Goal: Browse casually: Explore the website without a specific task or goal

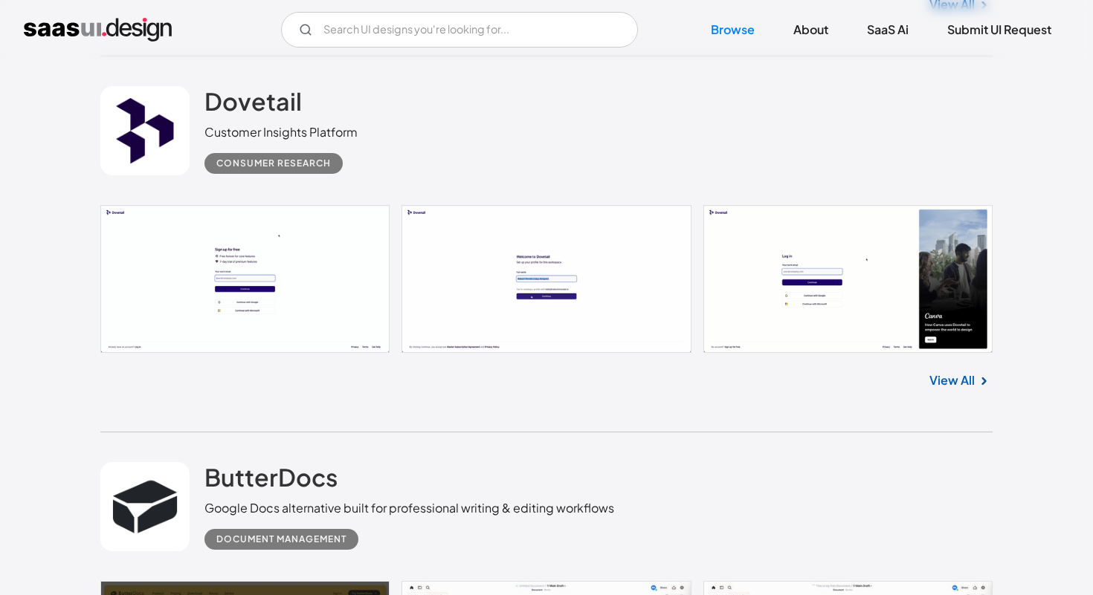
scroll to position [3175, 0]
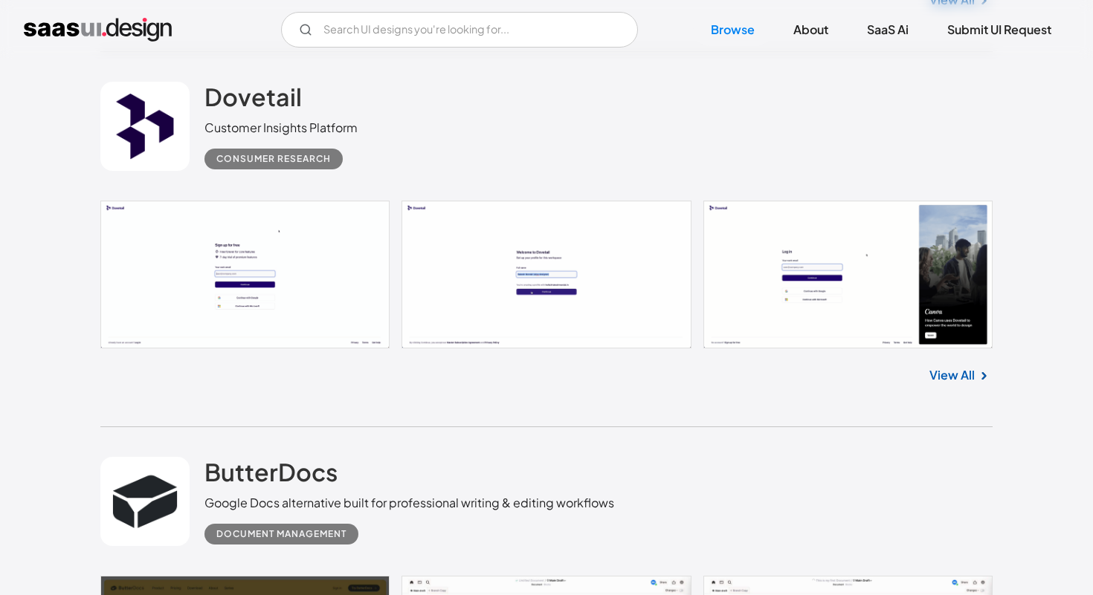
click at [229, 513] on div "ButterDocs Google Docs alternative built for professional writing & editing wor…" at bounding box center [546, 501] width 892 height 149
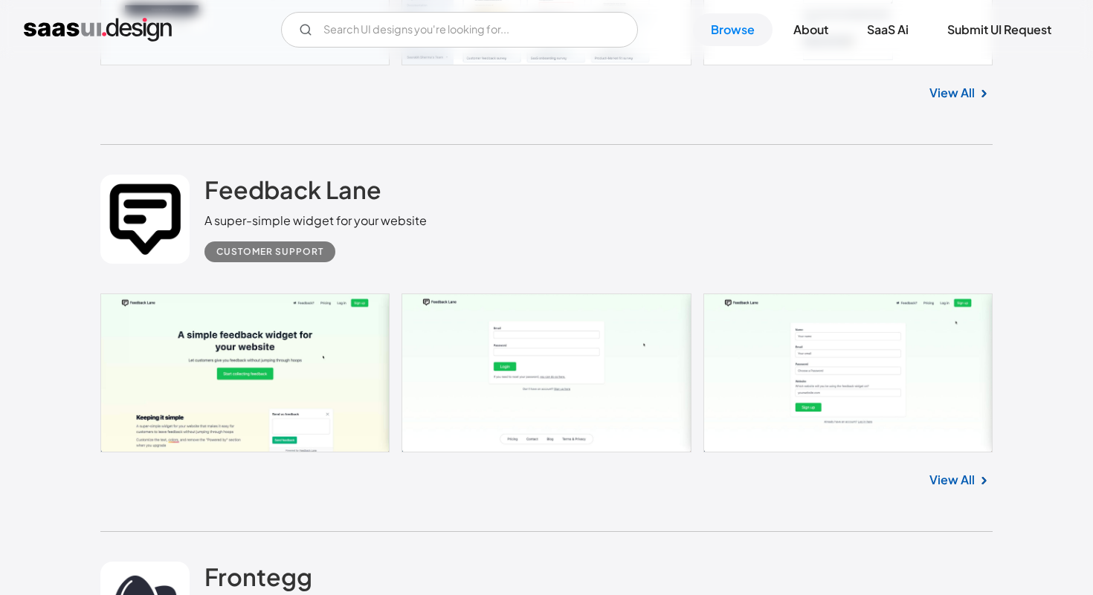
scroll to position [7380, 0]
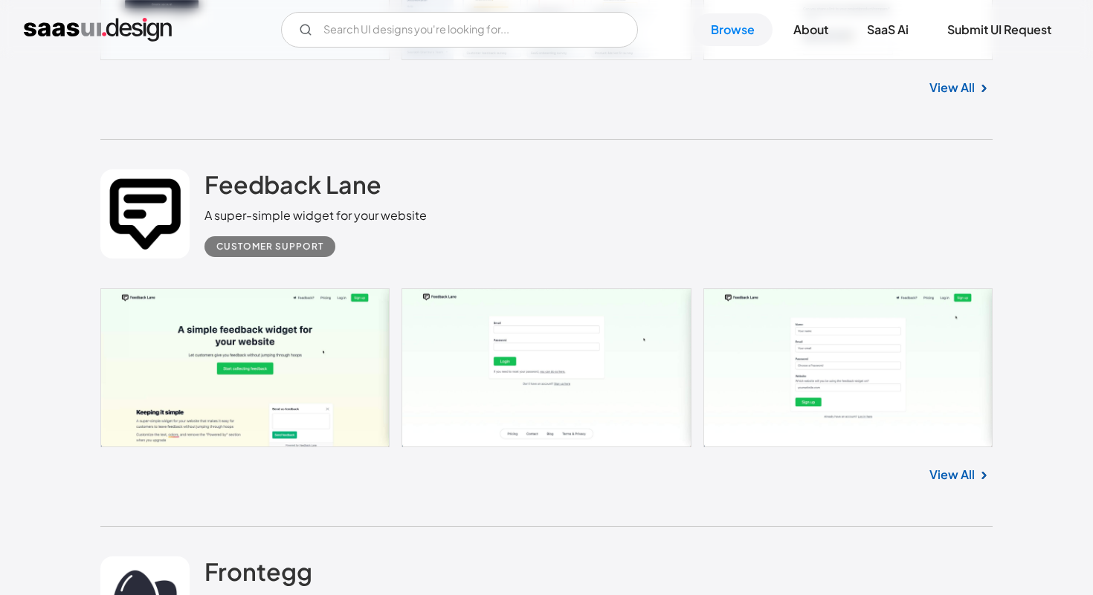
click at [328, 372] on link at bounding box center [546, 367] width 892 height 159
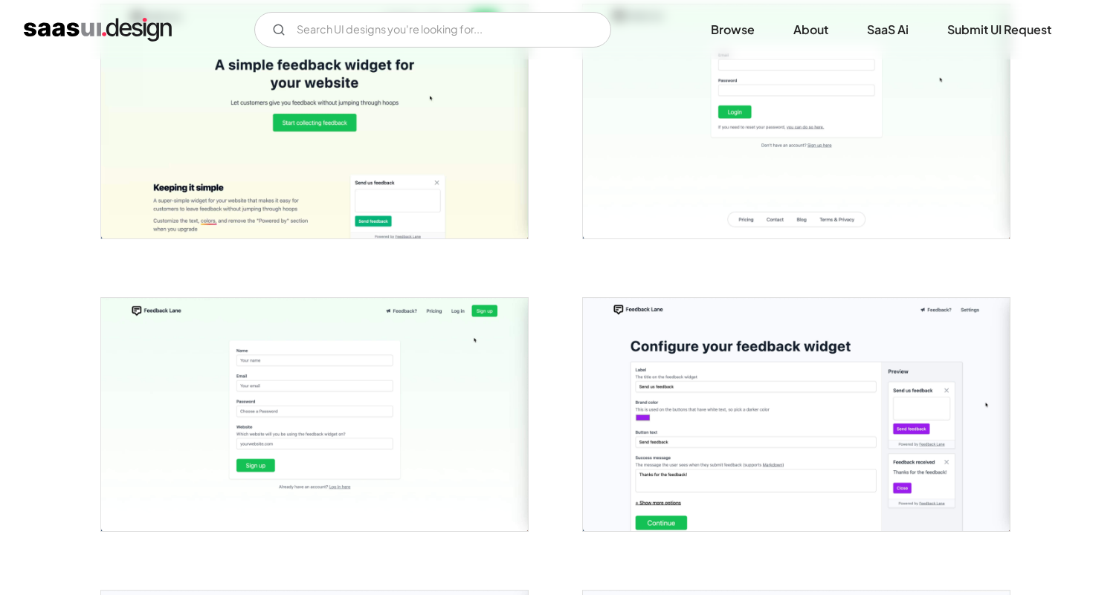
scroll to position [308, 0]
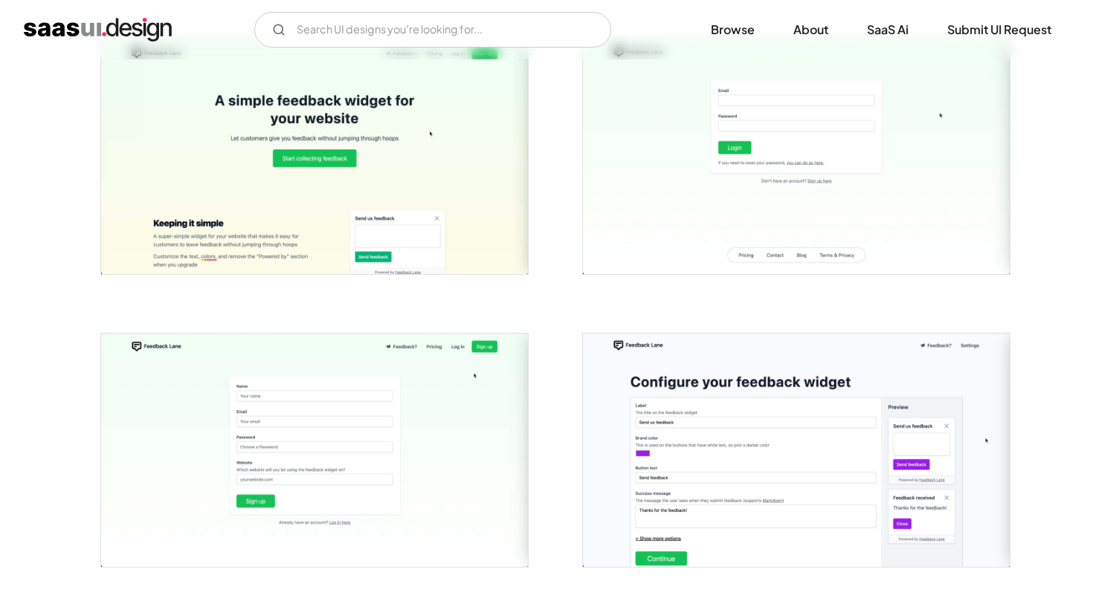
click at [382, 226] on img "open lightbox" at bounding box center [314, 157] width 427 height 234
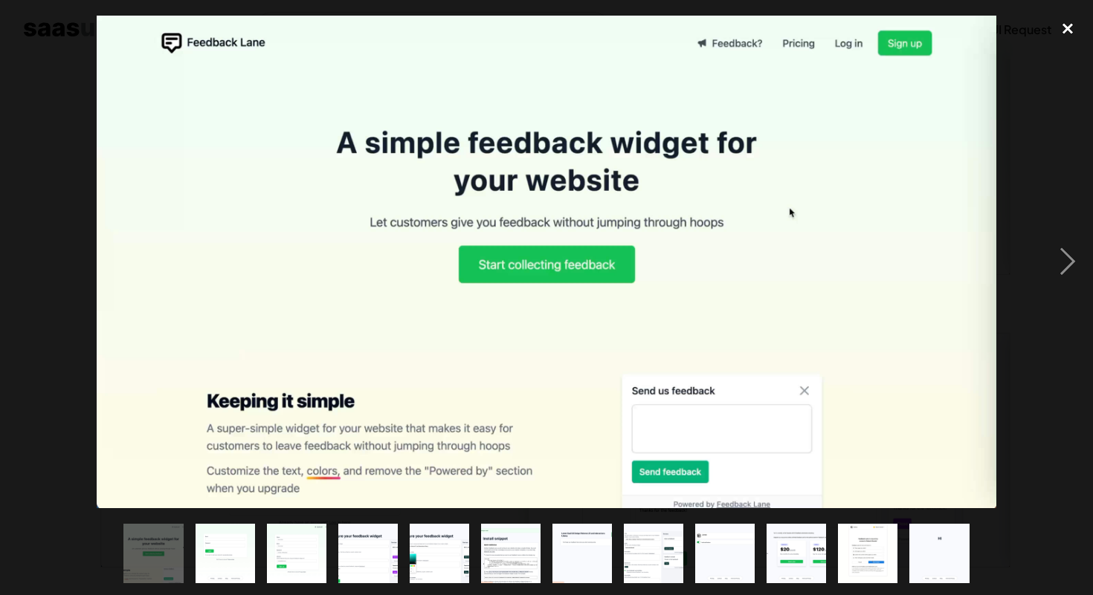
click at [1064, 26] on div "close lightbox" at bounding box center [1067, 28] width 51 height 33
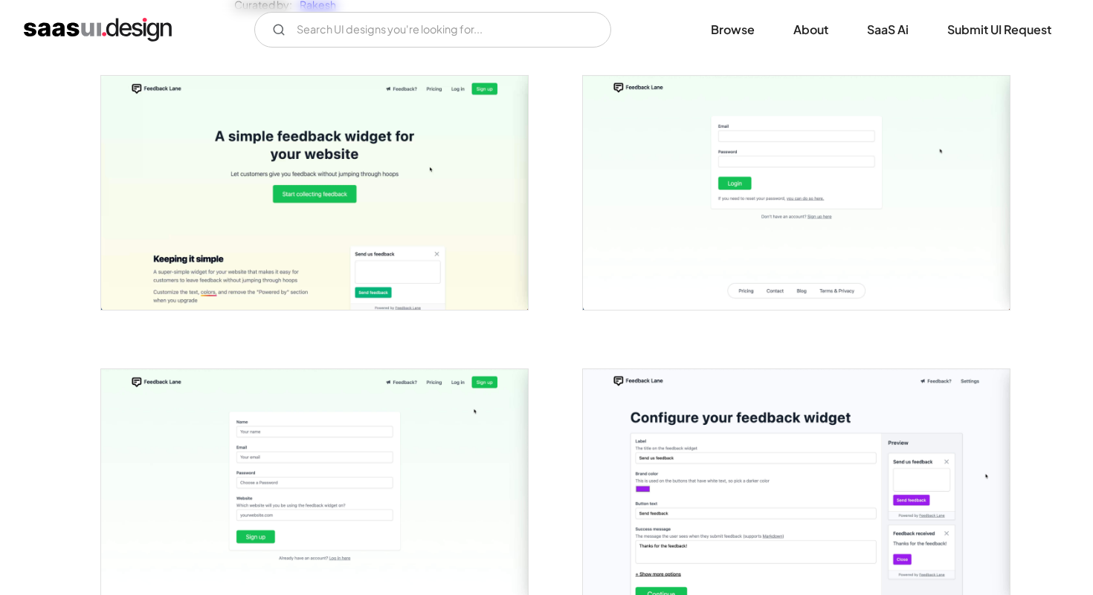
scroll to position [0, 0]
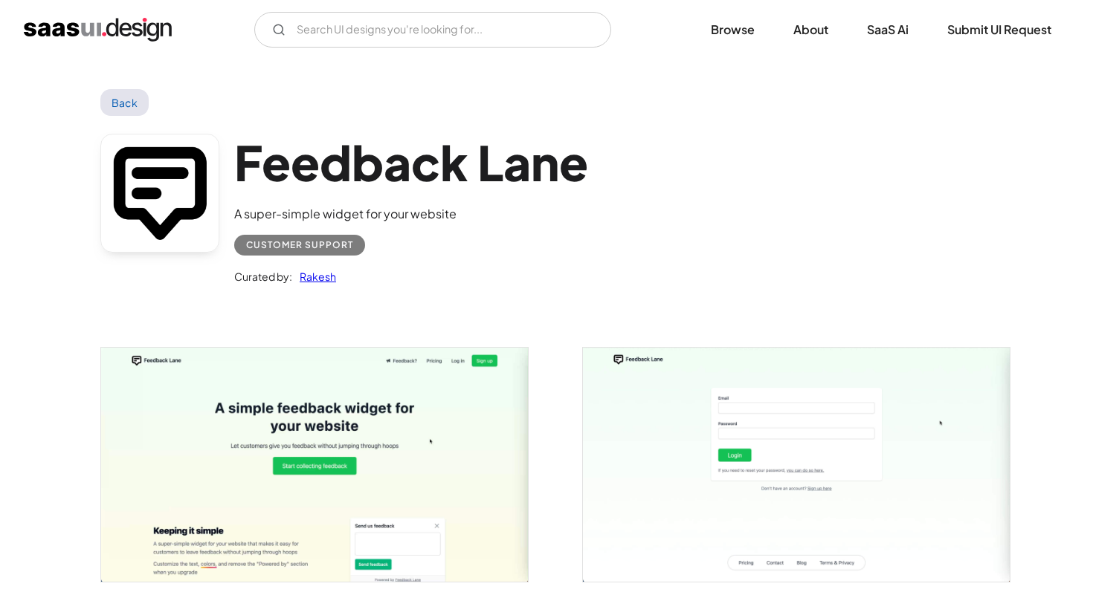
click at [126, 103] on link "Back" at bounding box center [124, 102] width 48 height 27
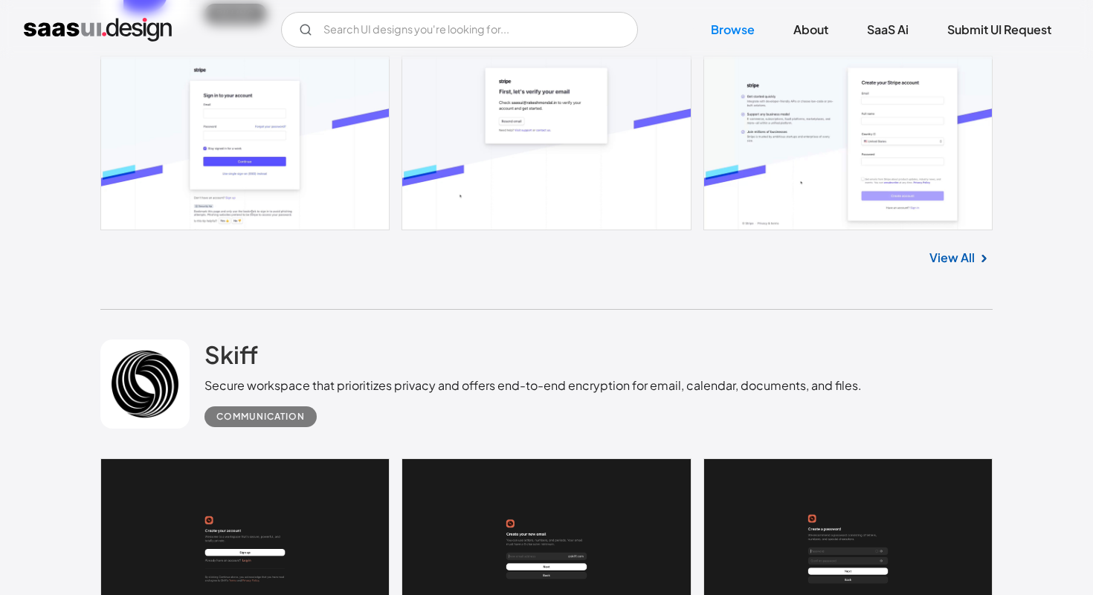
scroll to position [34778, 0]
